Goal: Information Seeking & Learning: Check status

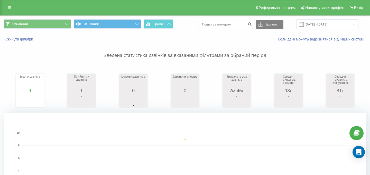
click at [243, 25] on input at bounding box center [226, 24] width 55 height 9
paste input "0630116946"
type input "0630116946"
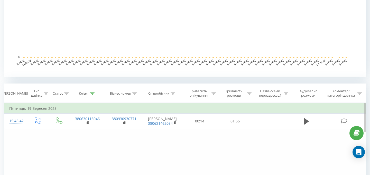
scroll to position [145, 0]
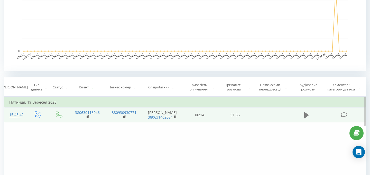
click at [307, 116] on icon at bounding box center [306, 115] width 5 height 6
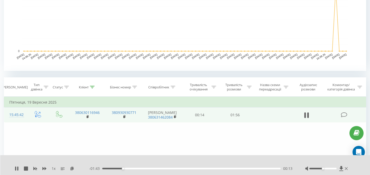
click at [331, 168] on div at bounding box center [323, 168] width 27 height 2
click at [335, 168] on div at bounding box center [323, 168] width 27 height 2
drag, startPoint x: 335, startPoint y: 168, endPoint x: 340, endPoint y: 168, distance: 5.4
click at [340, 168] on div at bounding box center [327, 168] width 44 height 5
click at [230, 169] on div "- 00:49 01:07 01:07" at bounding box center [190, 168] width 203 height 5
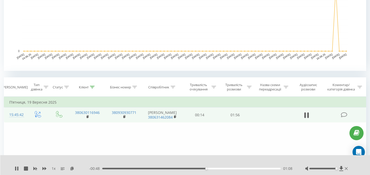
click at [231, 168] on div "01:08" at bounding box center [191, 168] width 178 height 2
click at [239, 168] on div "01:25" at bounding box center [191, 168] width 178 height 2
click at [259, 168] on div "01:36" at bounding box center [191, 168] width 178 height 2
click at [269, 168] on div "01:43" at bounding box center [191, 168] width 178 height 2
click at [278, 168] on div "01:49" at bounding box center [191, 168] width 178 height 2
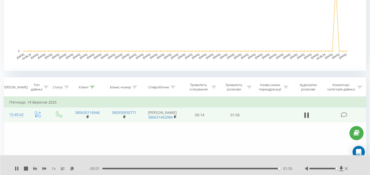
scroll to position [0, 0]
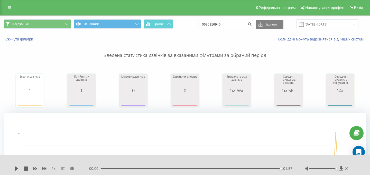
click at [231, 24] on input "0630116946" at bounding box center [226, 24] width 55 height 9
click at [323, 25] on input "22.06.2025 - 22.09.2025" at bounding box center [327, 24] width 62 height 10
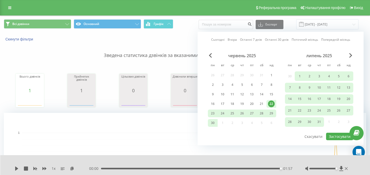
click at [216, 38] on link "Сьогодні" at bounding box center [217, 39] width 13 height 5
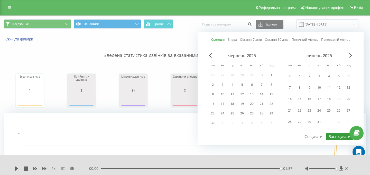
click at [340, 137] on button "Застосувати" at bounding box center [339, 135] width 27 height 7
type input "22.09.2025 - 22.09.2025"
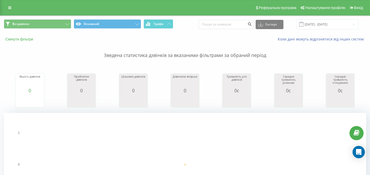
click at [22, 41] on button "Скинути фільтри" at bounding box center [20, 39] width 32 height 5
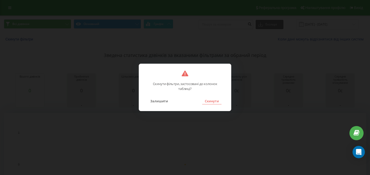
click at [214, 97] on button "Скинути" at bounding box center [211, 100] width 19 height 7
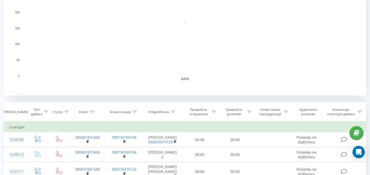
scroll to position [122, 0]
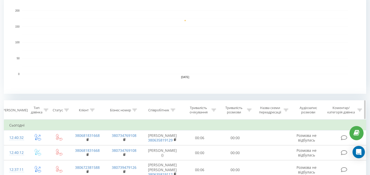
click at [173, 107] on th "Співробітник" at bounding box center [163, 109] width 40 height 19
click at [172, 110] on icon at bounding box center [173, 109] width 5 height 3
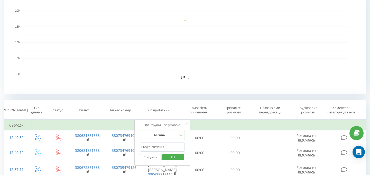
click at [157, 145] on input "text" at bounding box center [162, 146] width 45 height 9
type input "[PERSON_NAME]"
click at [169, 157] on span "OK" at bounding box center [173, 157] width 14 height 8
